Goal: Task Accomplishment & Management: Manage account settings

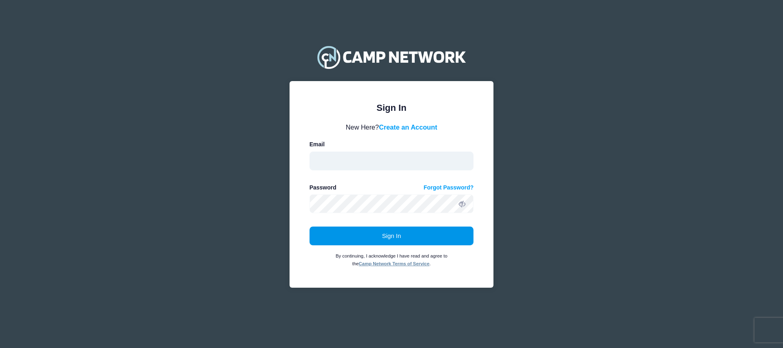
type input "shan@axissa.com"
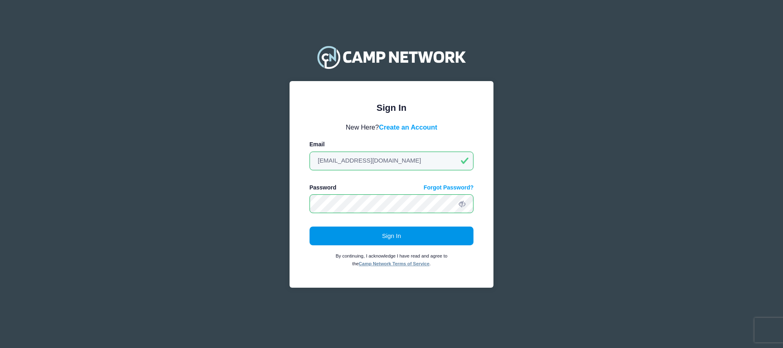
click at [417, 236] on button "Sign In" at bounding box center [392, 236] width 164 height 19
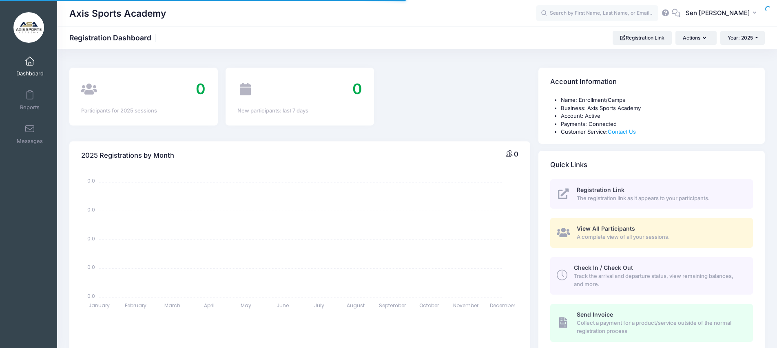
select select
click at [30, 96] on span at bounding box center [30, 95] width 0 height 9
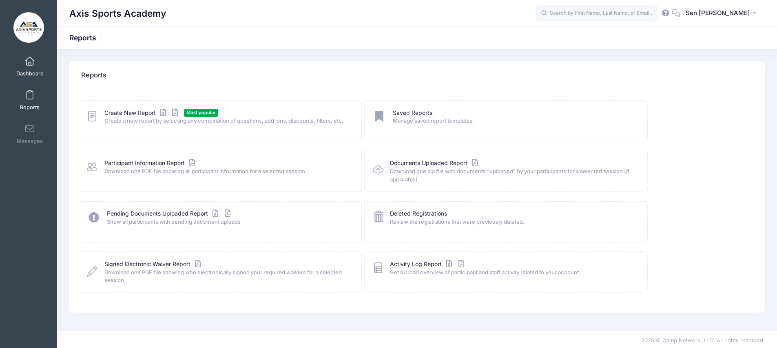
click at [30, 60] on span at bounding box center [30, 61] width 0 height 9
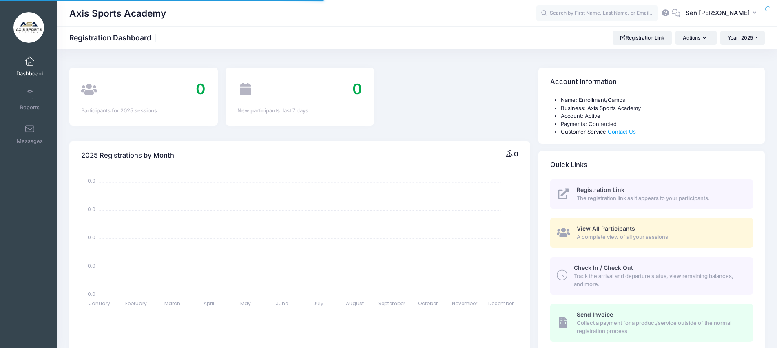
select select
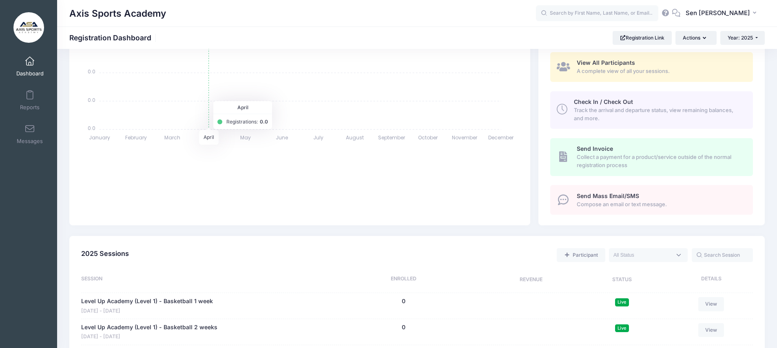
scroll to position [285, 0]
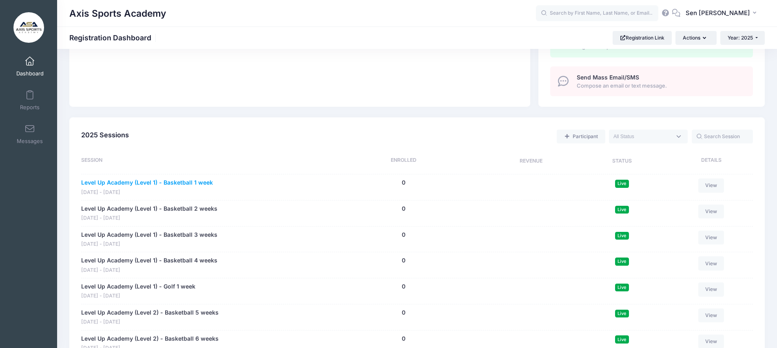
click at [151, 183] on link "Level Up Academy (Level 1) - Basketball 1 week" at bounding box center [147, 183] width 132 height 9
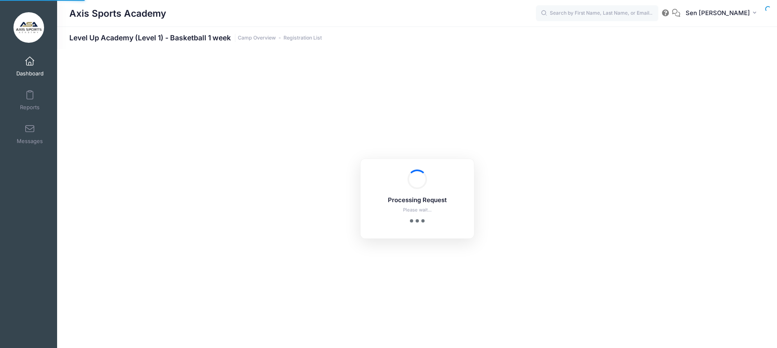
select select "10"
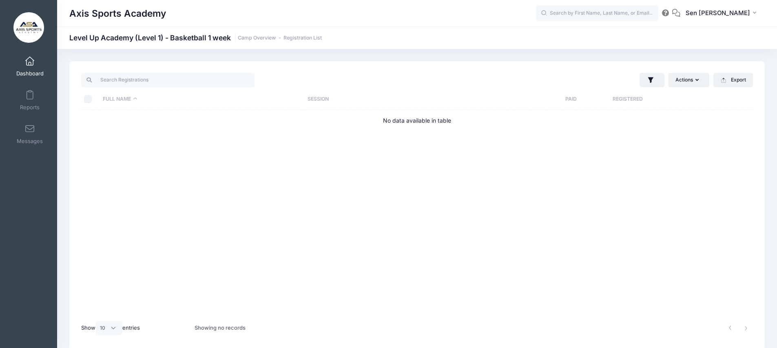
click at [28, 55] on link "Dashboard" at bounding box center [30, 66] width 39 height 29
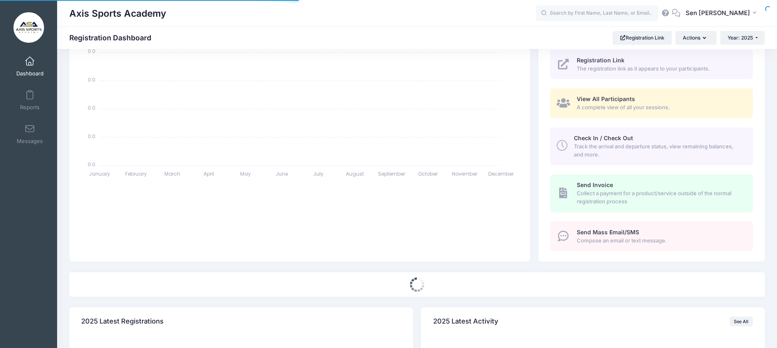
select select
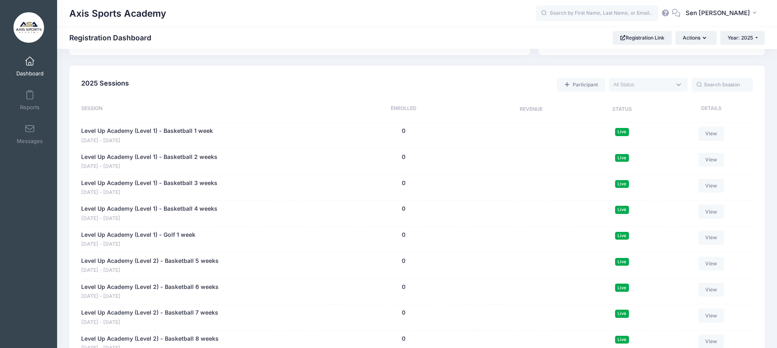
scroll to position [330, 0]
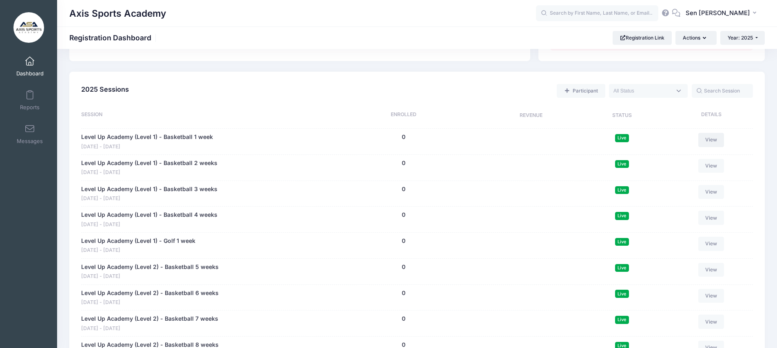
click at [711, 142] on link "View" at bounding box center [711, 140] width 26 height 14
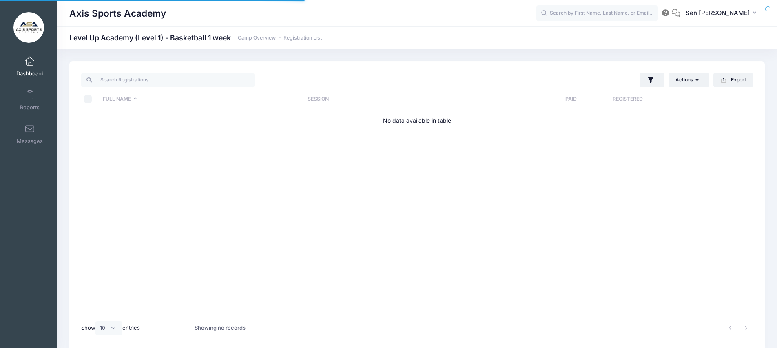
select select "10"
click at [354, 117] on td "No data available in table" at bounding box center [417, 121] width 672 height 22
drag, startPoint x: 386, startPoint y: 114, endPoint x: 257, endPoint y: 110, distance: 128.9
click at [384, 115] on td "No data available in table" at bounding box center [417, 121] width 672 height 22
click at [197, 108] on th "Full Name" at bounding box center [201, 99] width 205 height 22
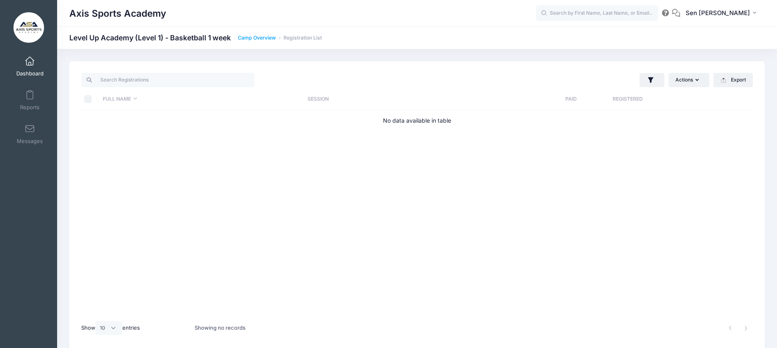
click at [252, 38] on link "Camp Overview" at bounding box center [257, 38] width 38 height 6
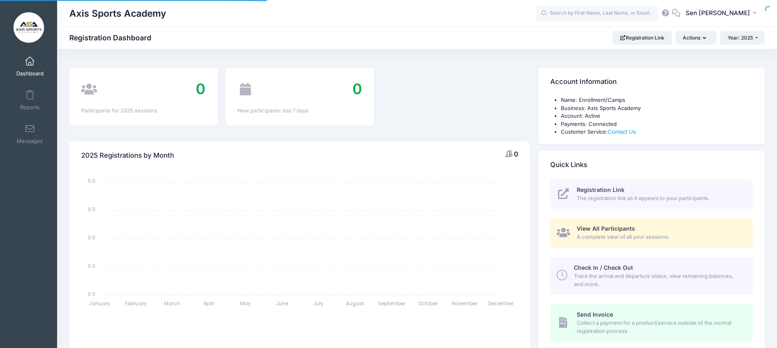
select select
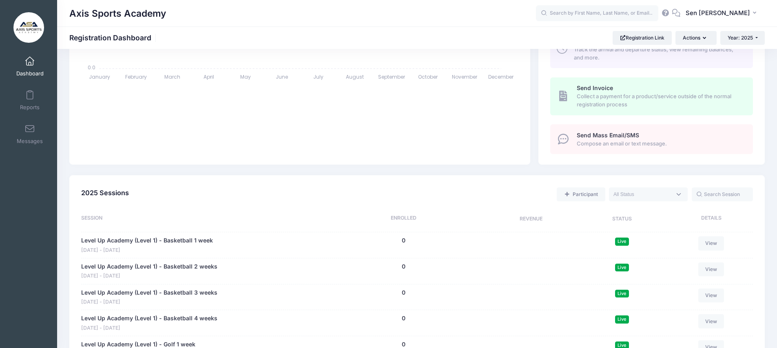
scroll to position [230, 0]
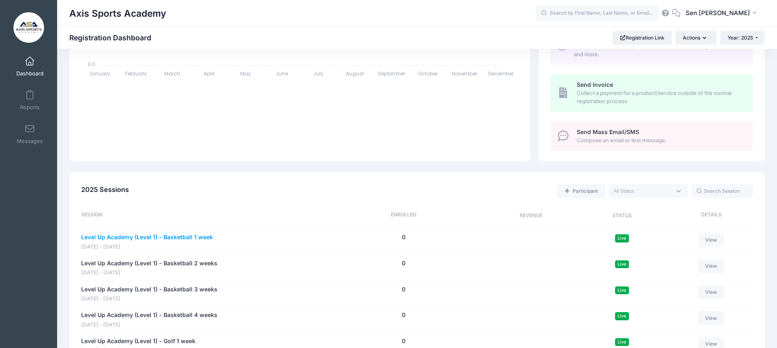
click at [165, 234] on link "Level Up Academy (Level 1) - Basketball 1 week" at bounding box center [147, 237] width 132 height 9
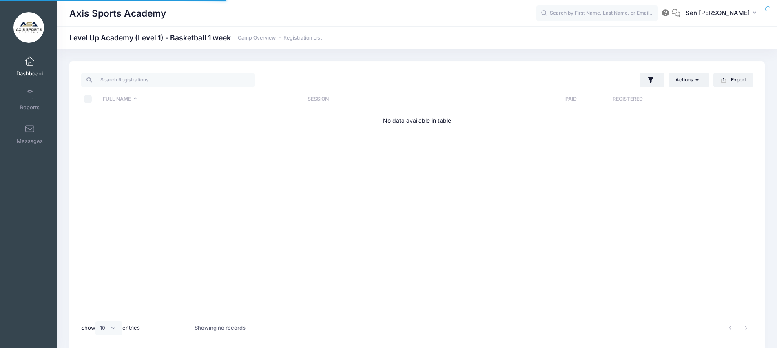
select select "10"
click at [693, 82] on button "Actions" at bounding box center [688, 80] width 41 height 14
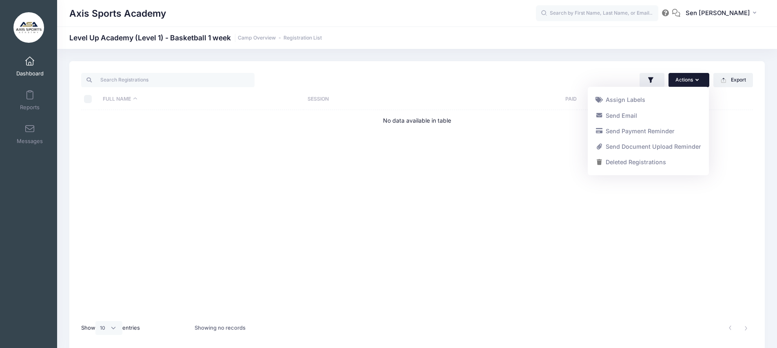
click at [652, 187] on div "Full Name Session Paid Registered No data available in table" at bounding box center [417, 213] width 672 height 206
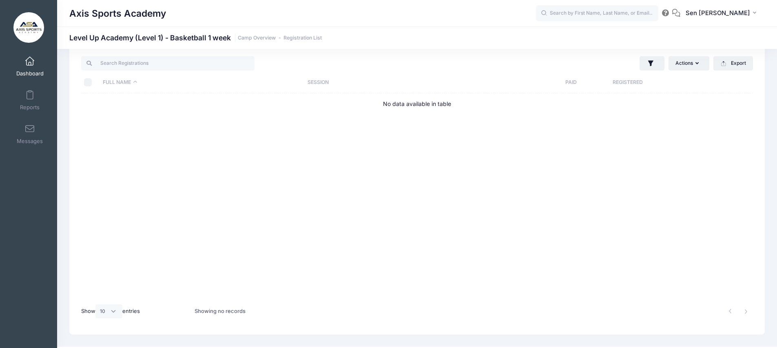
scroll to position [34, 0]
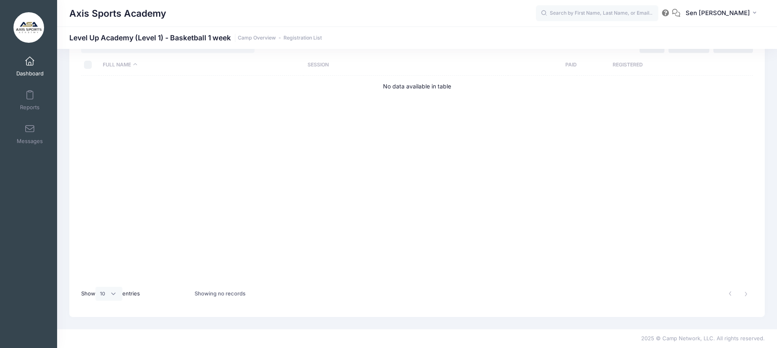
click at [193, 38] on h1 "Level Up Academy (Level 1) - Basketball 1 week Camp Overview Registration List" at bounding box center [195, 37] width 252 height 9
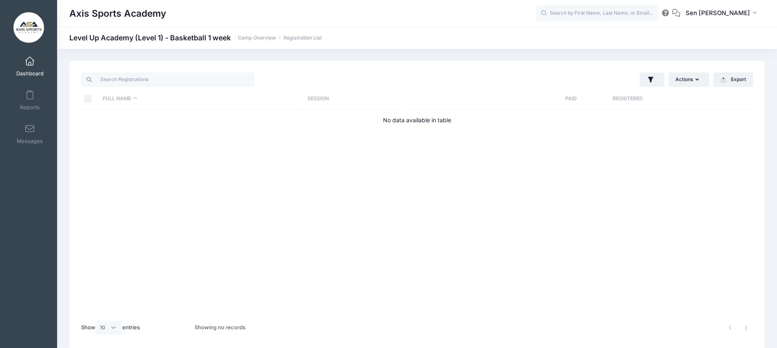
scroll to position [0, 0]
click at [294, 39] on link "Registration List" at bounding box center [302, 38] width 38 height 6
click at [292, 35] on link "Registration List" at bounding box center [302, 38] width 38 height 6
click at [263, 39] on link "Camp Overview" at bounding box center [257, 38] width 38 height 6
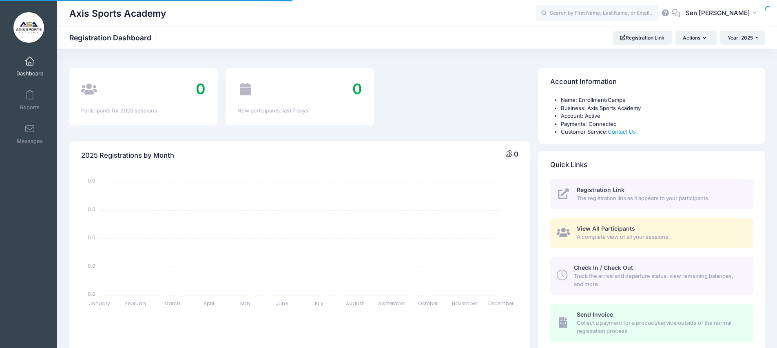
select select
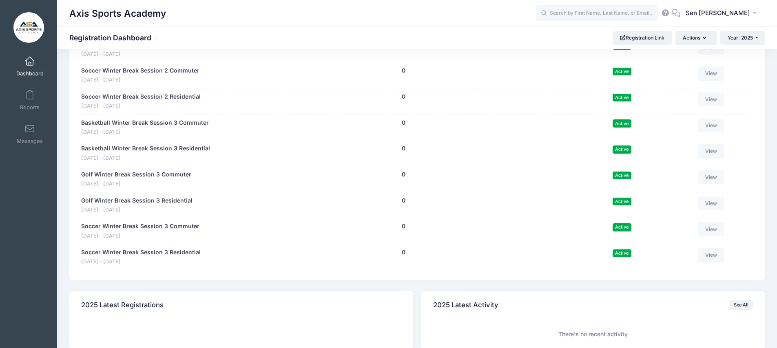
scroll to position [1193, 0]
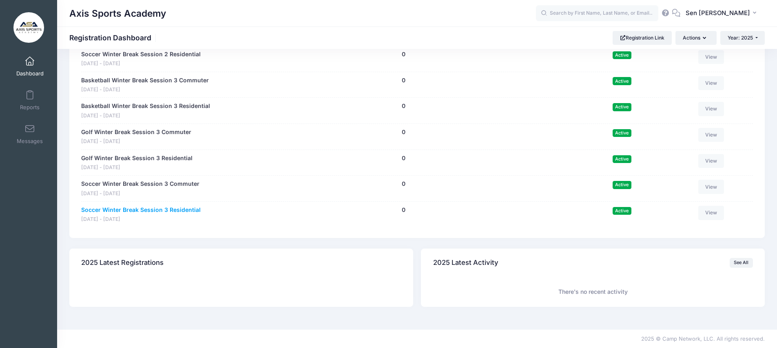
click at [168, 210] on link "Soccer Winter Break Session 3 Residential" at bounding box center [140, 210] width 119 height 9
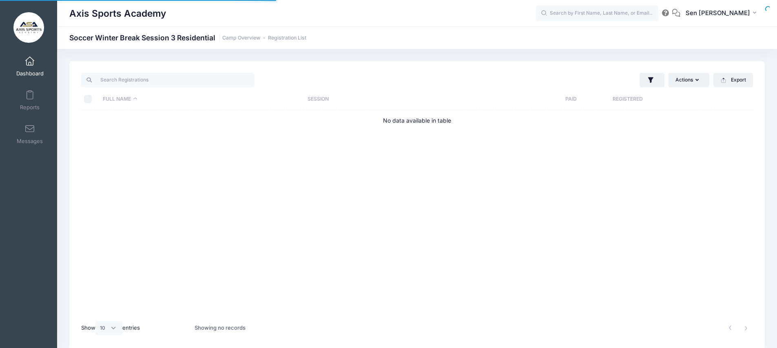
select select "10"
click at [34, 93] on link "Reports" at bounding box center [30, 100] width 39 height 29
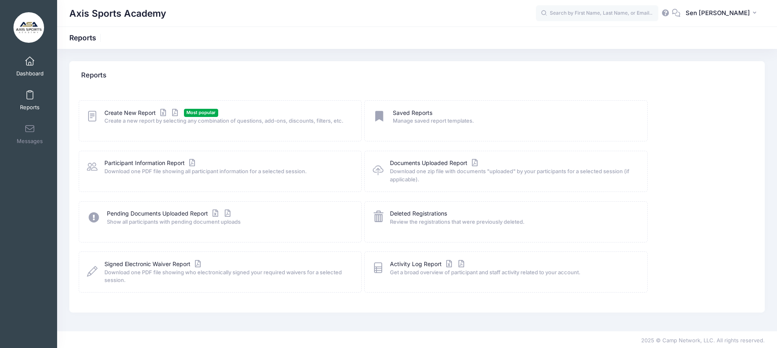
click at [26, 72] on span "Dashboard" at bounding box center [29, 73] width 27 height 7
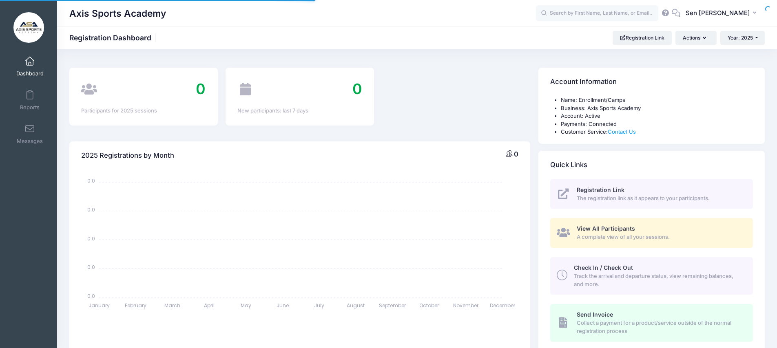
select select
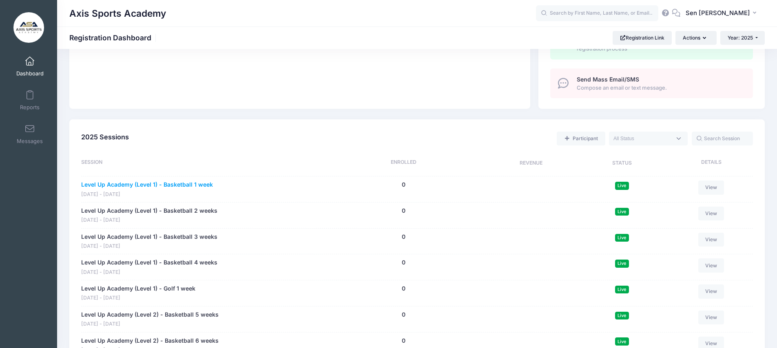
scroll to position [283, 0]
click at [162, 186] on link "Level Up Academy (Level 1) - Basketball 1 week" at bounding box center [147, 184] width 132 height 9
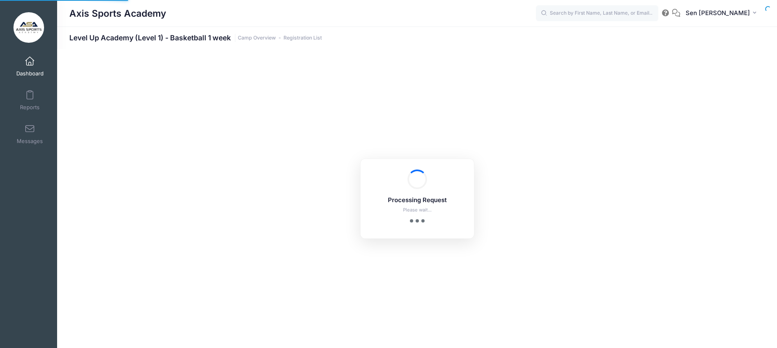
select select "10"
